Goal: Find contact information: Find contact information

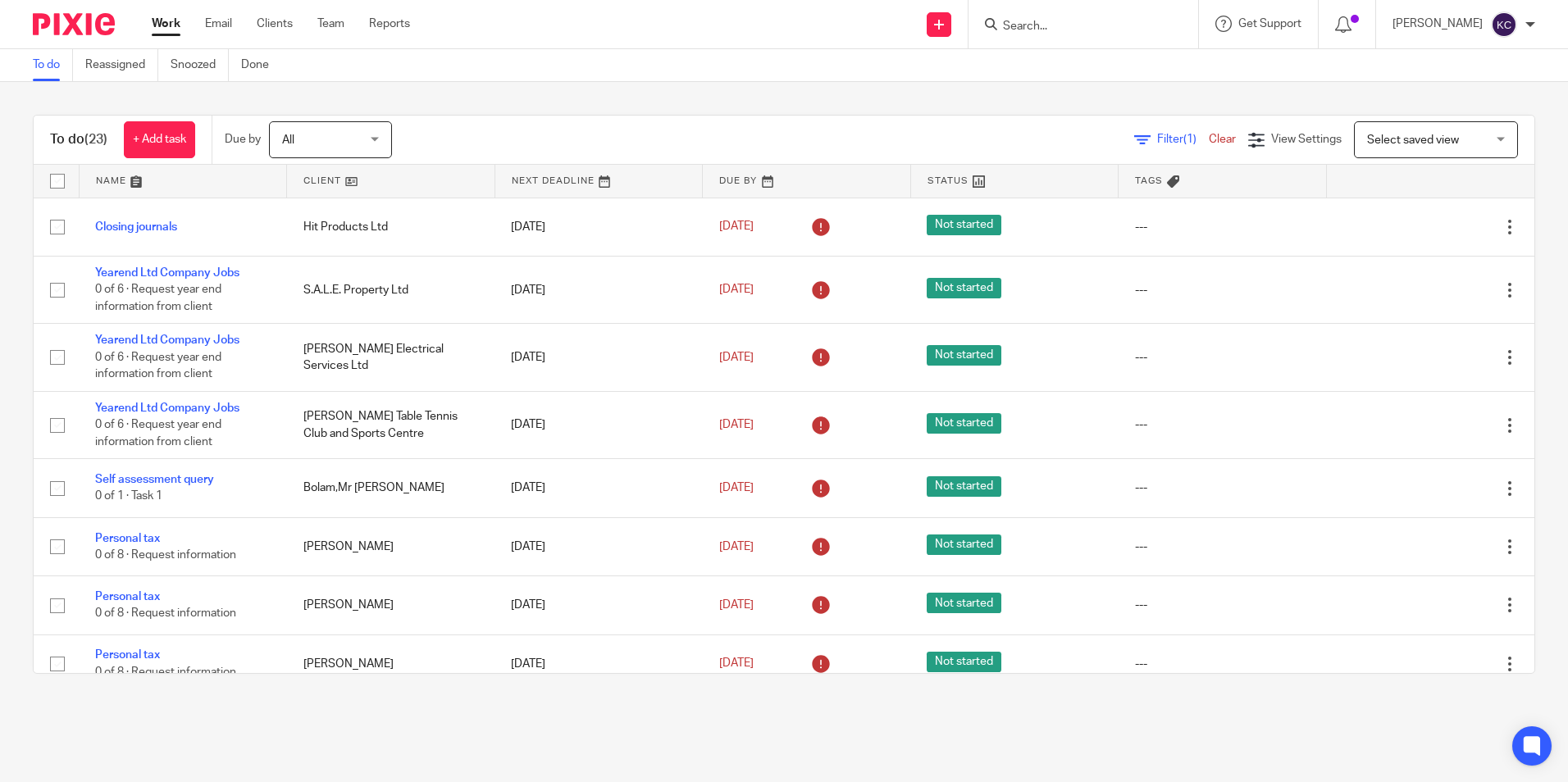
click at [1060, 23] on input "Search" at bounding box center [1075, 27] width 147 height 15
type input "Chapter & Verse"
click button "submit" at bounding box center [0, 0] width 0 height 0
click at [1081, 77] on link at bounding box center [1136, 70] width 277 height 37
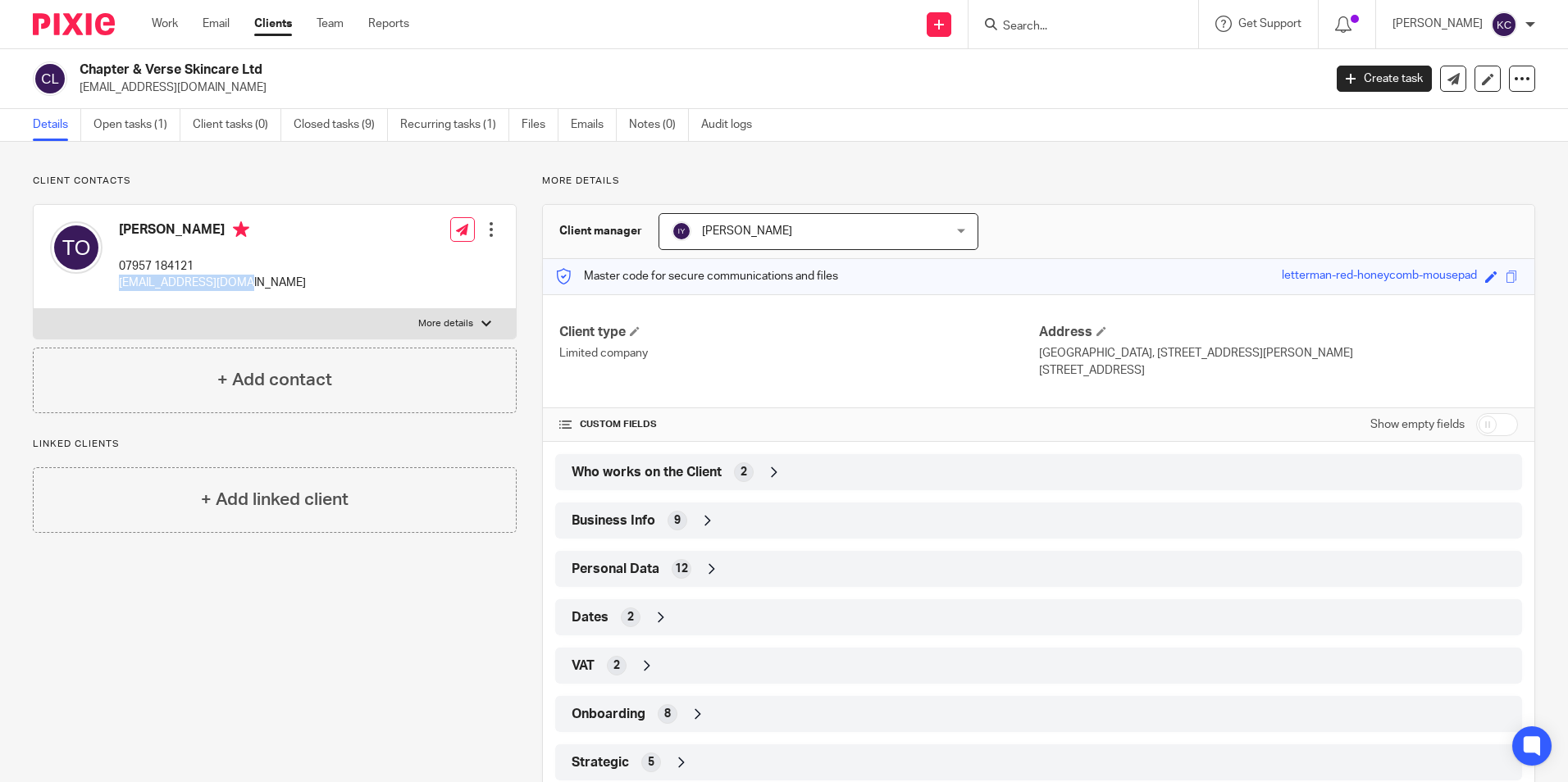
drag, startPoint x: 231, startPoint y: 285, endPoint x: 115, endPoint y: 284, distance: 116.0
click at [115, 284] on div "Thomas Ogden 07957 184121 errinella1@gmail.com" at bounding box center [178, 257] width 256 height 87
drag, startPoint x: 115, startPoint y: 284, endPoint x: 137, endPoint y: 281, distance: 22.2
copy p "[EMAIL_ADDRESS][DOMAIN_NAME]"
click at [304, 265] on div "Thomas Ogden 07957 184121 errinella1@gmail.com Edit contact Create client from …" at bounding box center [274, 257] width 482 height 104
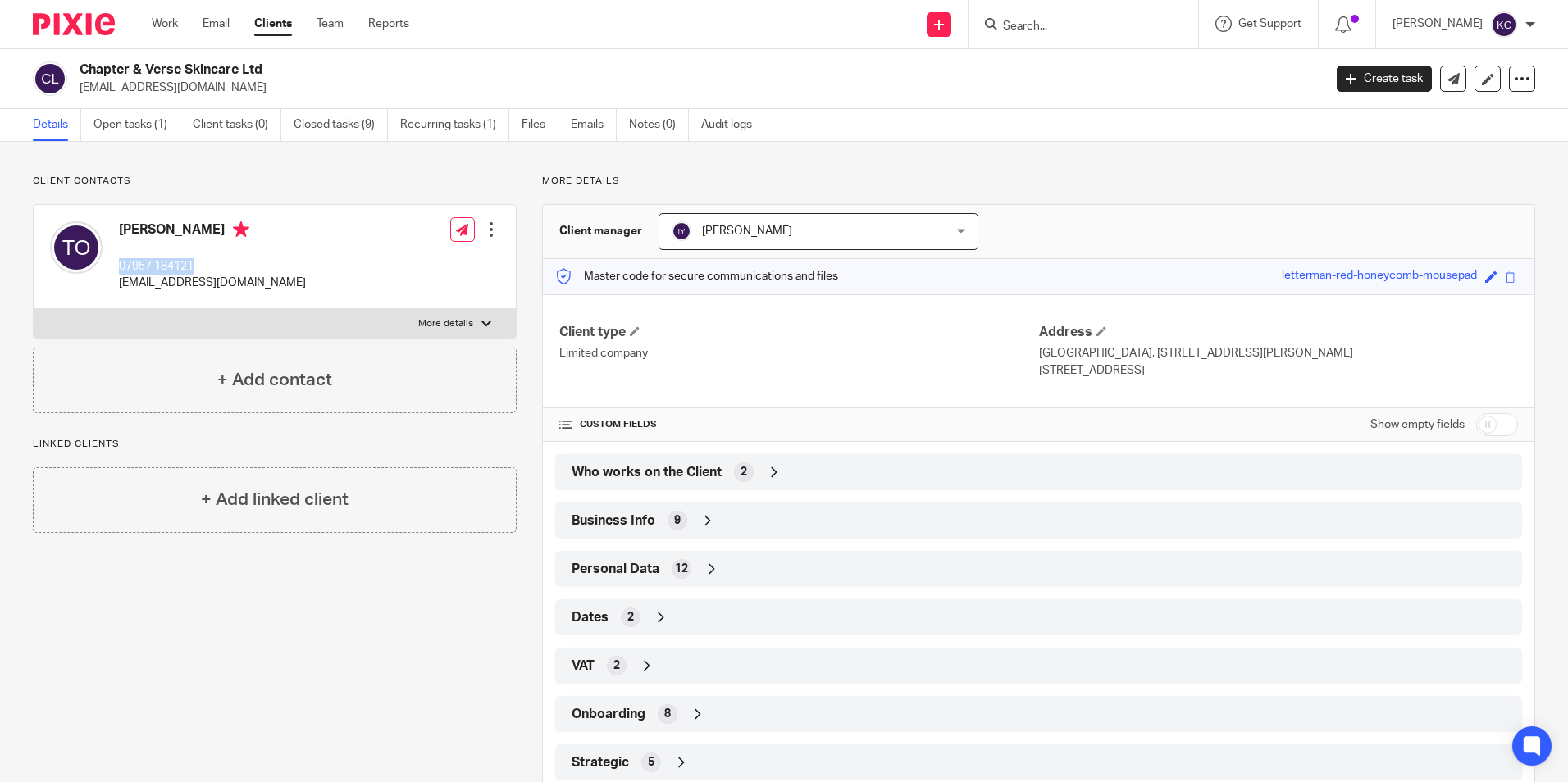
drag, startPoint x: 196, startPoint y: 267, endPoint x: 119, endPoint y: 267, distance: 77.0
click at [119, 267] on p "07957 184121" at bounding box center [212, 266] width 187 height 16
drag, startPoint x: 119, startPoint y: 267, endPoint x: 152, endPoint y: 261, distance: 33.5
copy p "07957 184121"
